Goal: Task Accomplishment & Management: Use online tool/utility

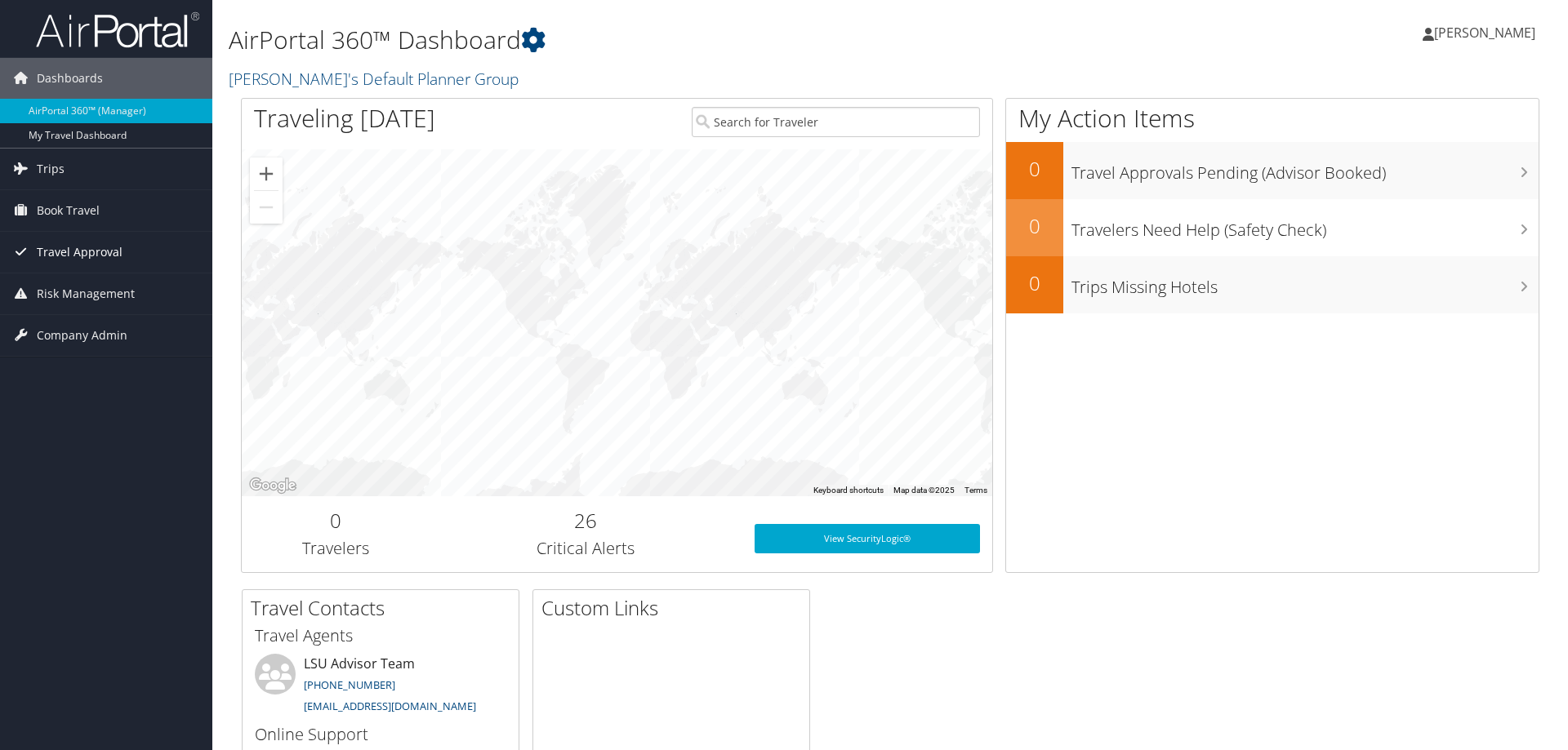
click at [85, 256] on span "Travel Approval" at bounding box center [79, 251] width 86 height 41
click at [106, 212] on link "Book Travel" at bounding box center [106, 210] width 213 height 41
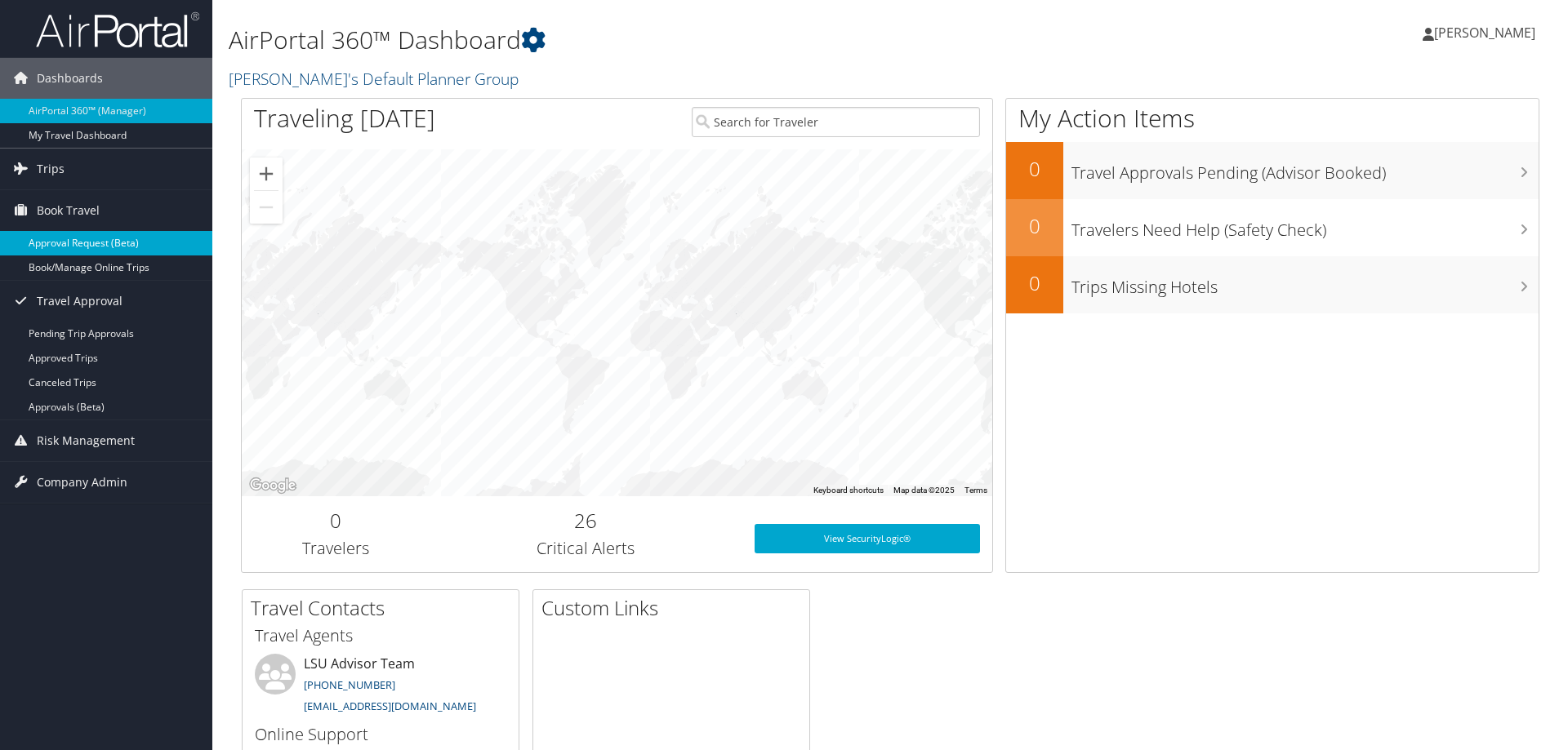
click at [98, 245] on link "Approval Request (Beta)" at bounding box center [106, 243] width 213 height 25
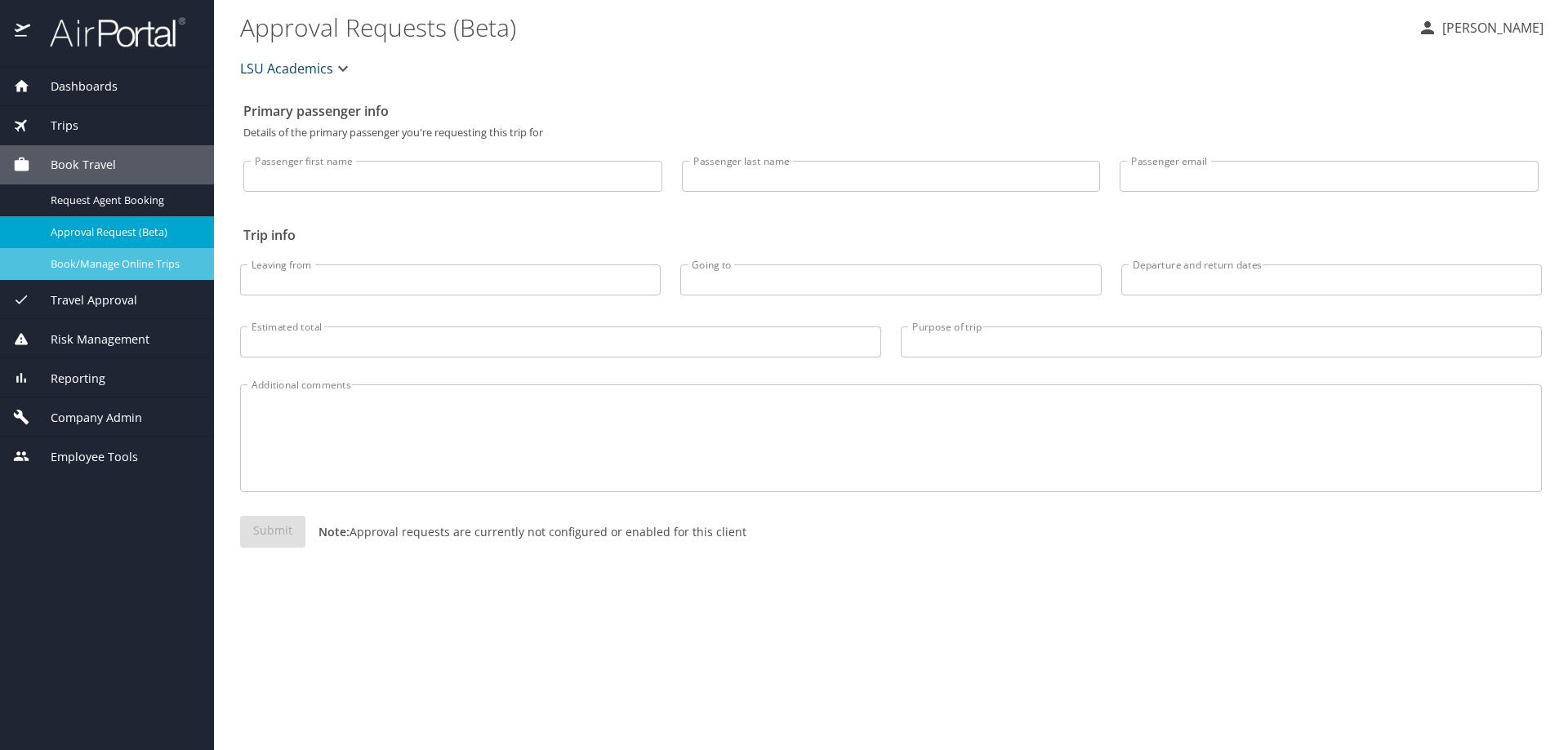
click at [158, 265] on span "Book/Manage Online Trips" at bounding box center [122, 264] width 144 height 16
